Goal: Transaction & Acquisition: Purchase product/service

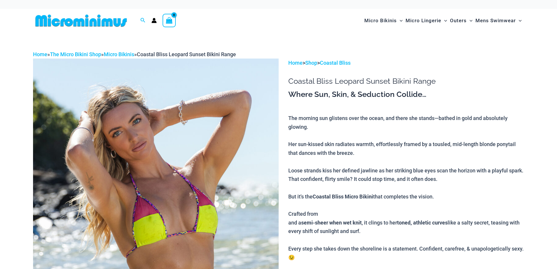
click at [233, 123] on img at bounding box center [156, 243] width 246 height 371
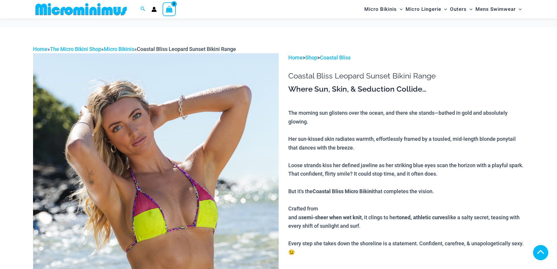
click at [233, 123] on img at bounding box center [156, 238] width 246 height 371
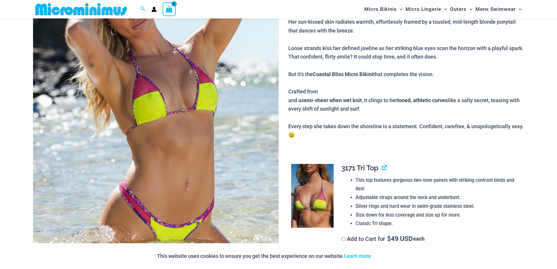
click at [312, 194] on img at bounding box center [312, 196] width 42 height 64
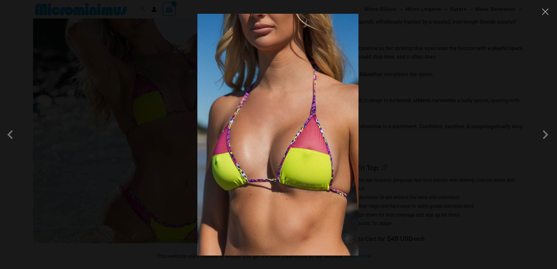
click at [297, 125] on img at bounding box center [277, 135] width 161 height 242
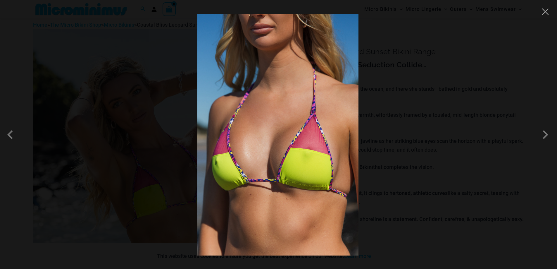
scroll to position [25, 0]
click at [545, 135] on span at bounding box center [546, 135] width 18 height 18
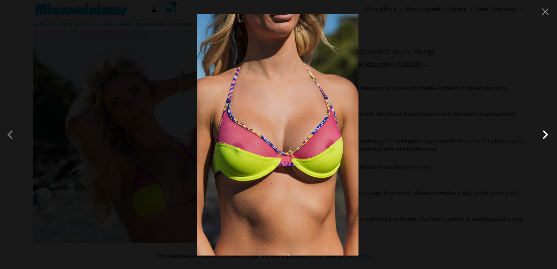
click at [545, 135] on span at bounding box center [546, 135] width 18 height 18
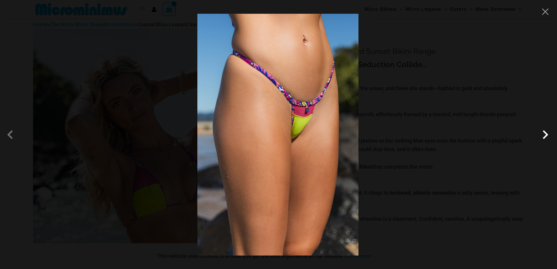
click at [547, 134] on span at bounding box center [546, 135] width 18 height 18
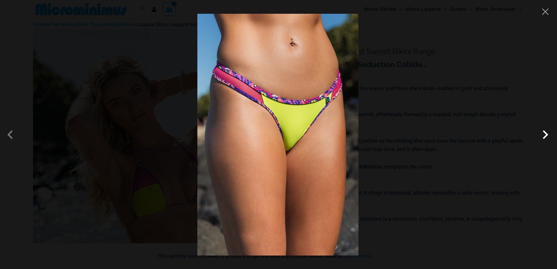
click at [546, 134] on span at bounding box center [546, 135] width 18 height 18
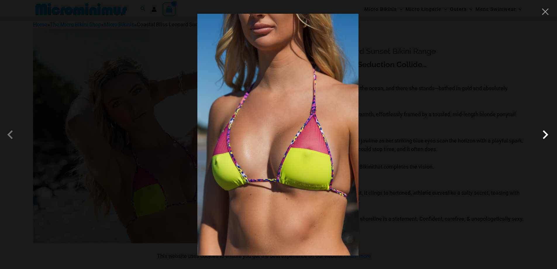
click at [542, 134] on span at bounding box center [546, 135] width 18 height 18
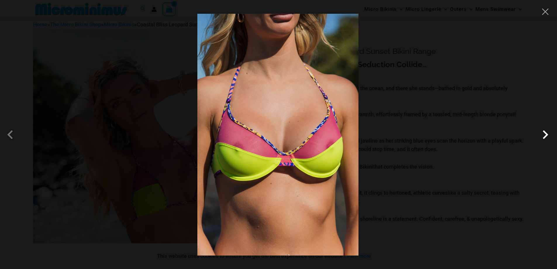
click at [548, 136] on span at bounding box center [546, 135] width 18 height 18
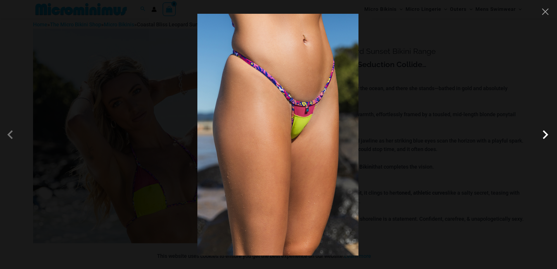
click at [547, 134] on span at bounding box center [546, 135] width 18 height 18
